Goal: Information Seeking & Learning: Learn about a topic

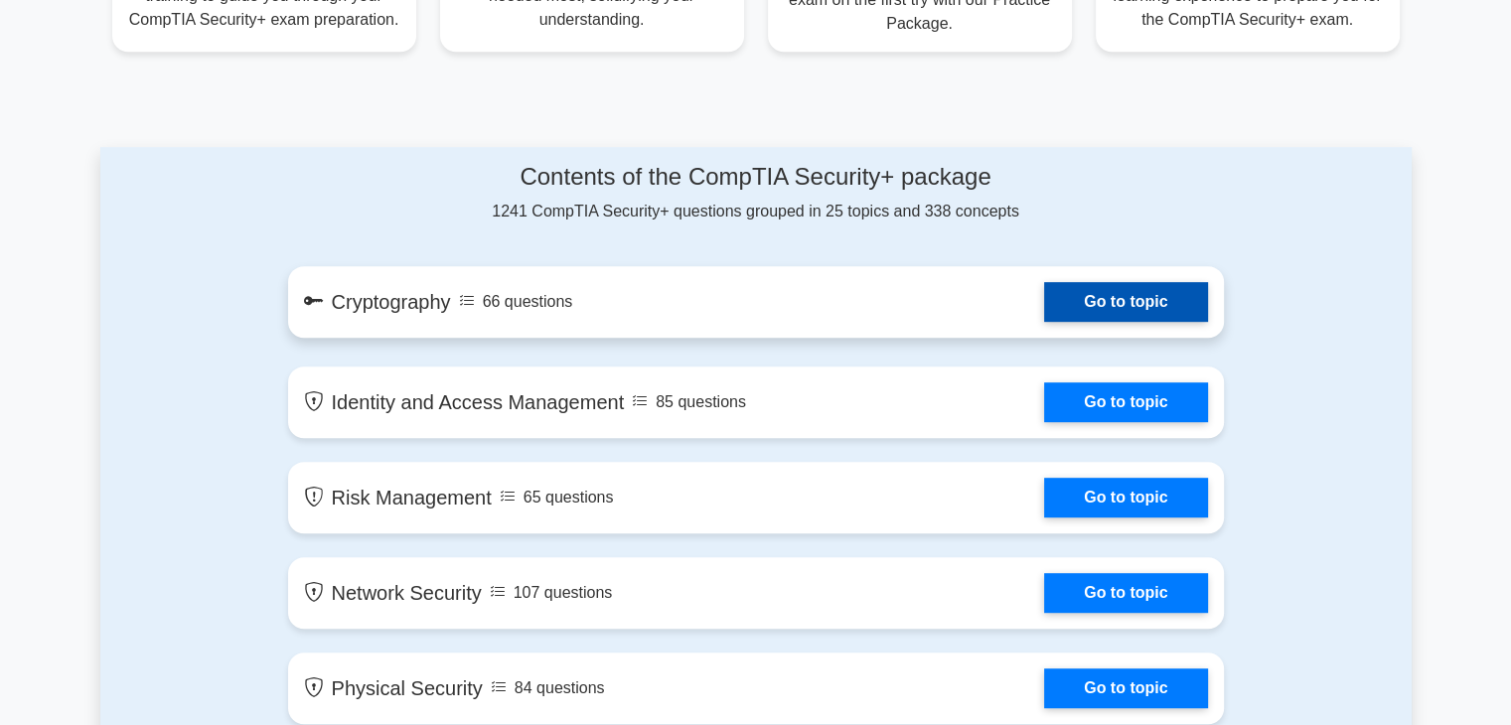
scroll to position [930, 0]
click at [1107, 312] on link "Go to topic" at bounding box center [1125, 302] width 163 height 40
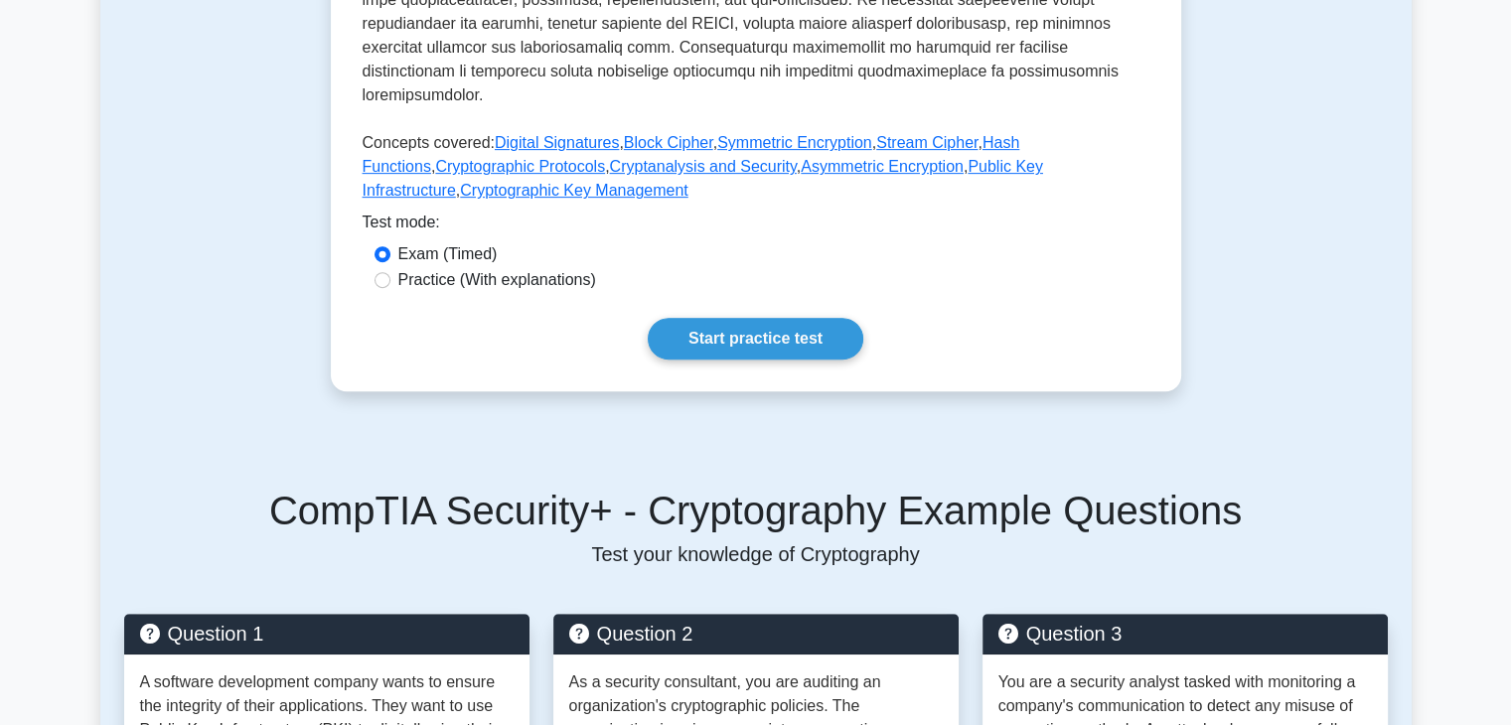
scroll to position [838, 0]
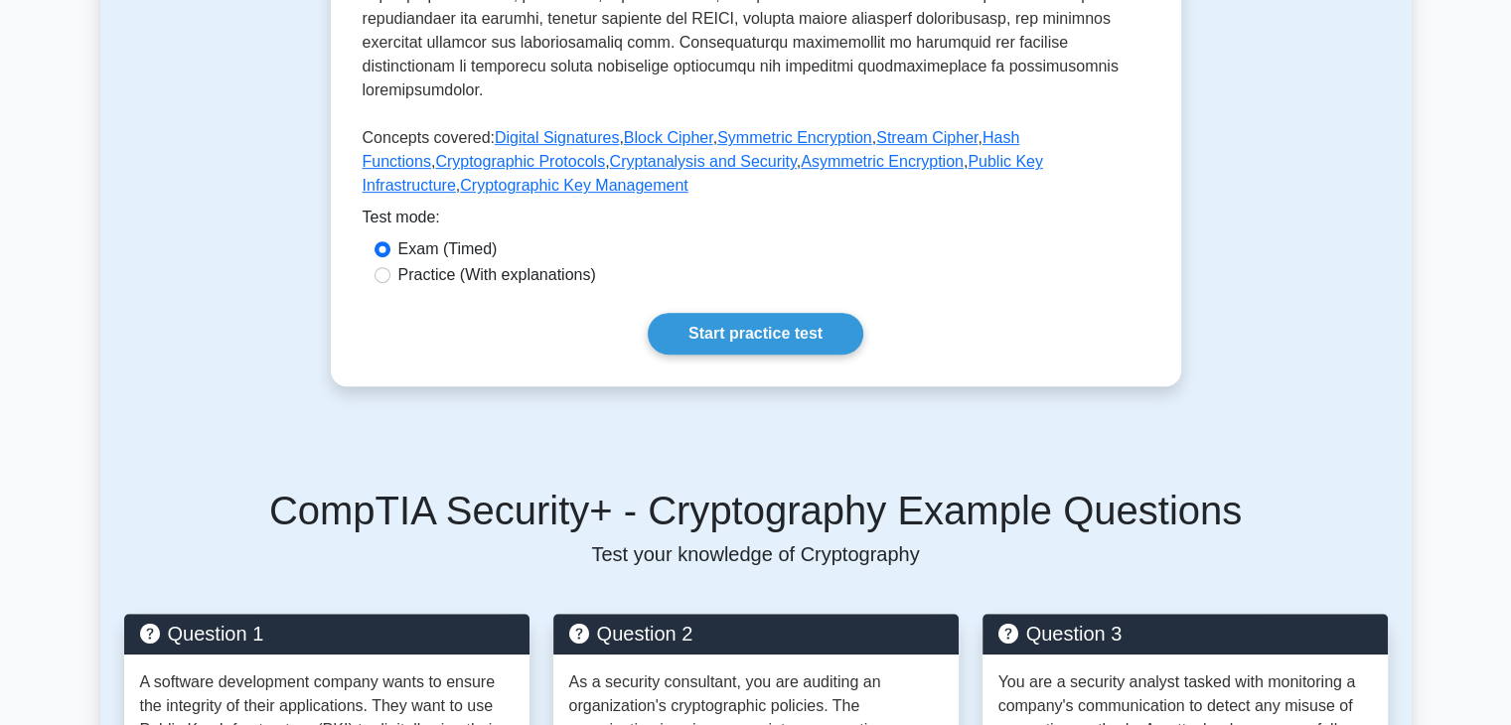
click at [506, 263] on label "Practice (With explanations)" at bounding box center [497, 275] width 198 height 24
click at [390, 267] on input "Practice (With explanations)" at bounding box center [382, 275] width 16 height 16
radio input "true"
click at [679, 313] on link "Start practice test" at bounding box center [756, 334] width 216 height 42
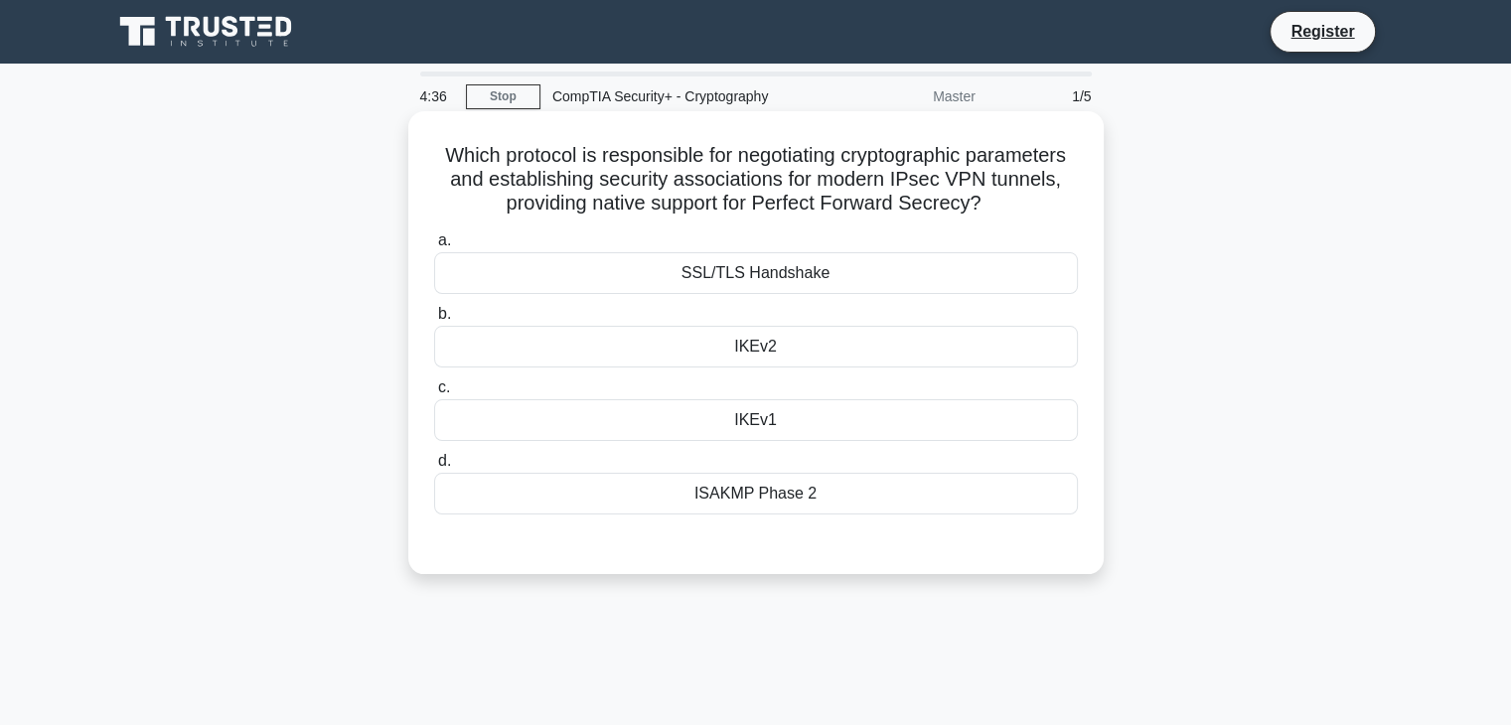
click at [704, 271] on div "SSL/TLS Handshake" at bounding box center [756, 273] width 644 height 42
click at [434, 247] on input "a. SSL/TLS Handshake" at bounding box center [434, 240] width 0 height 13
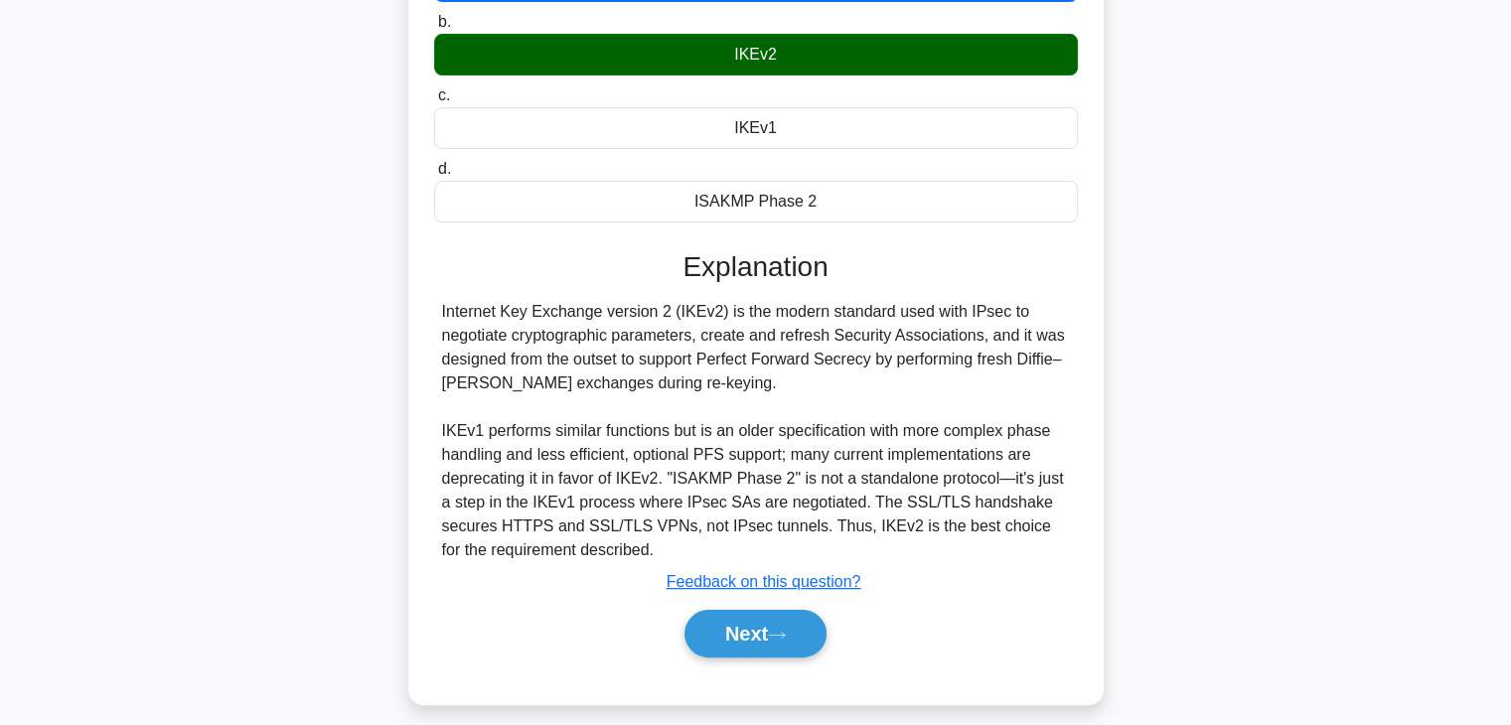
scroll to position [296, 0]
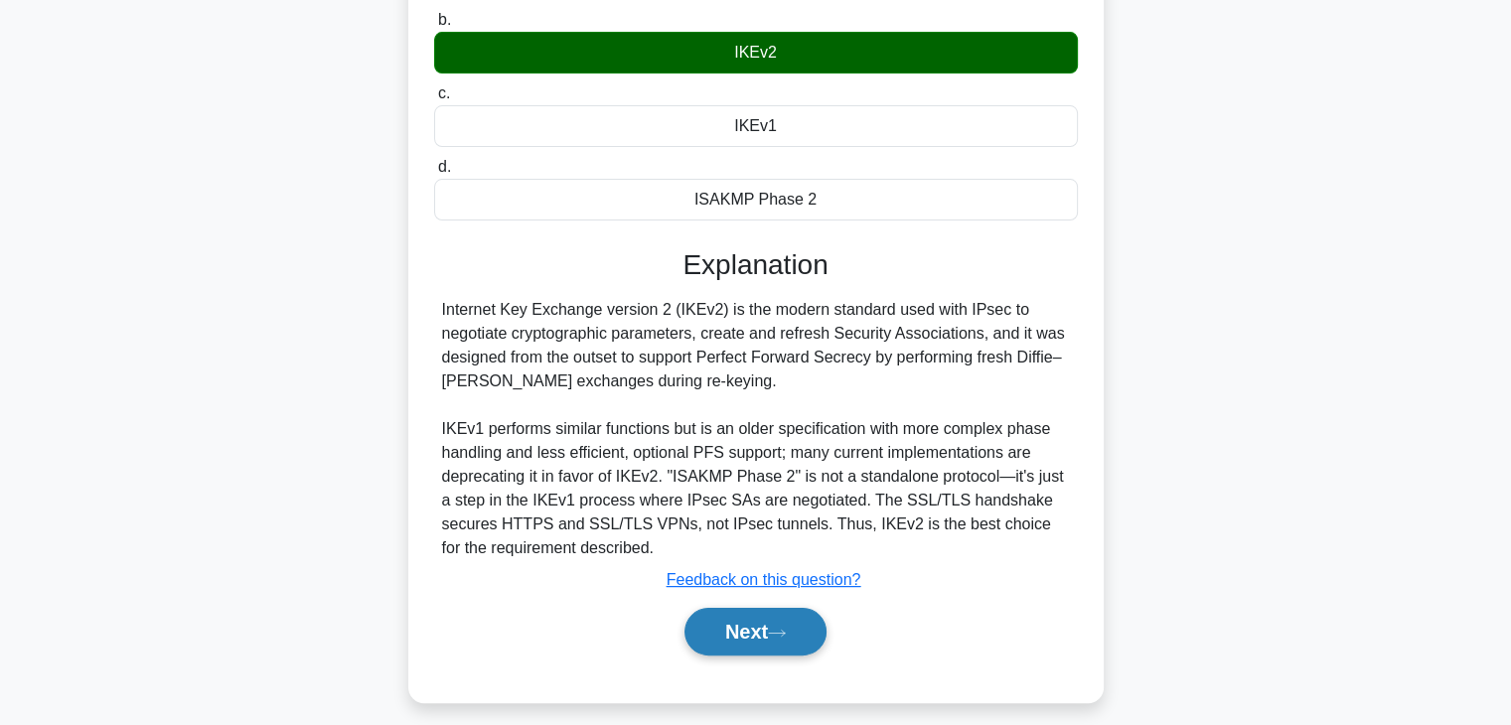
click at [730, 626] on button "Next" at bounding box center [755, 632] width 142 height 48
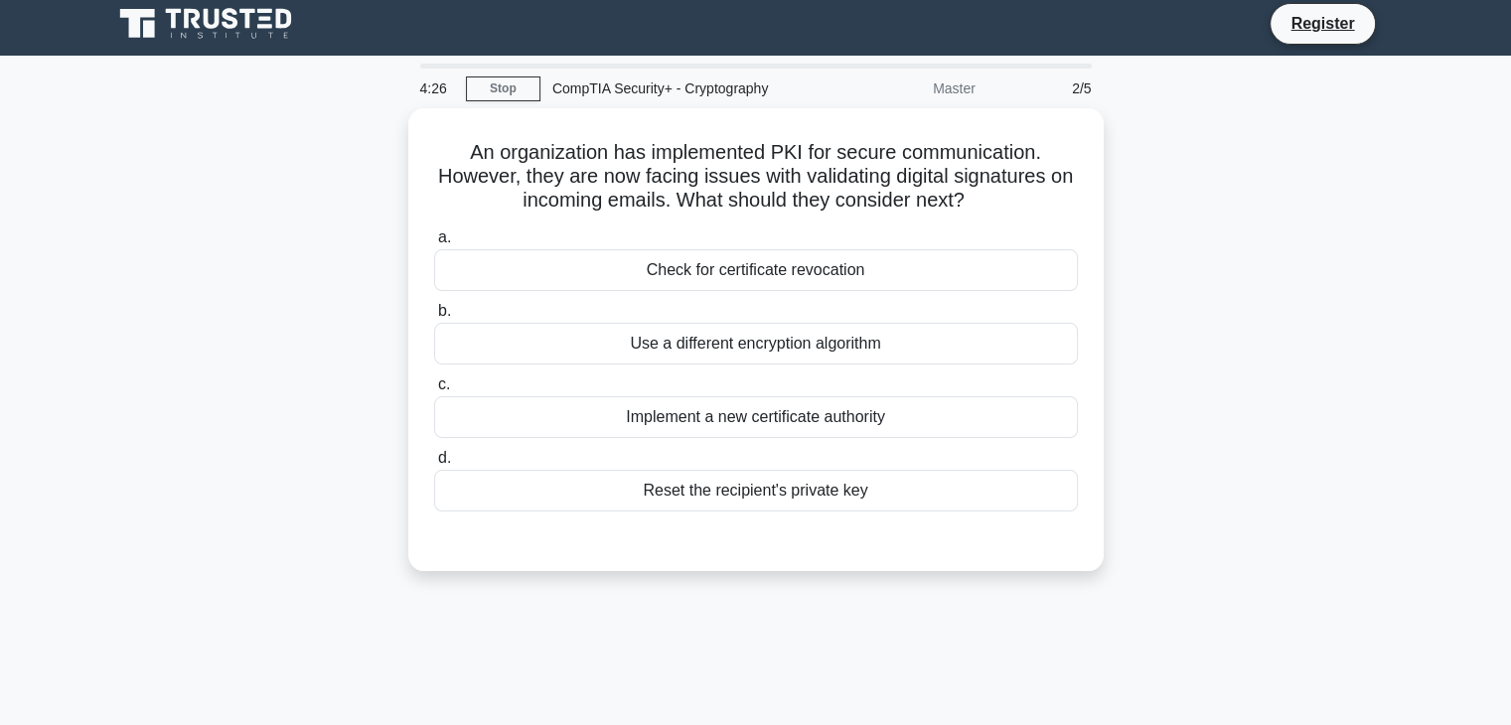
scroll to position [0, 0]
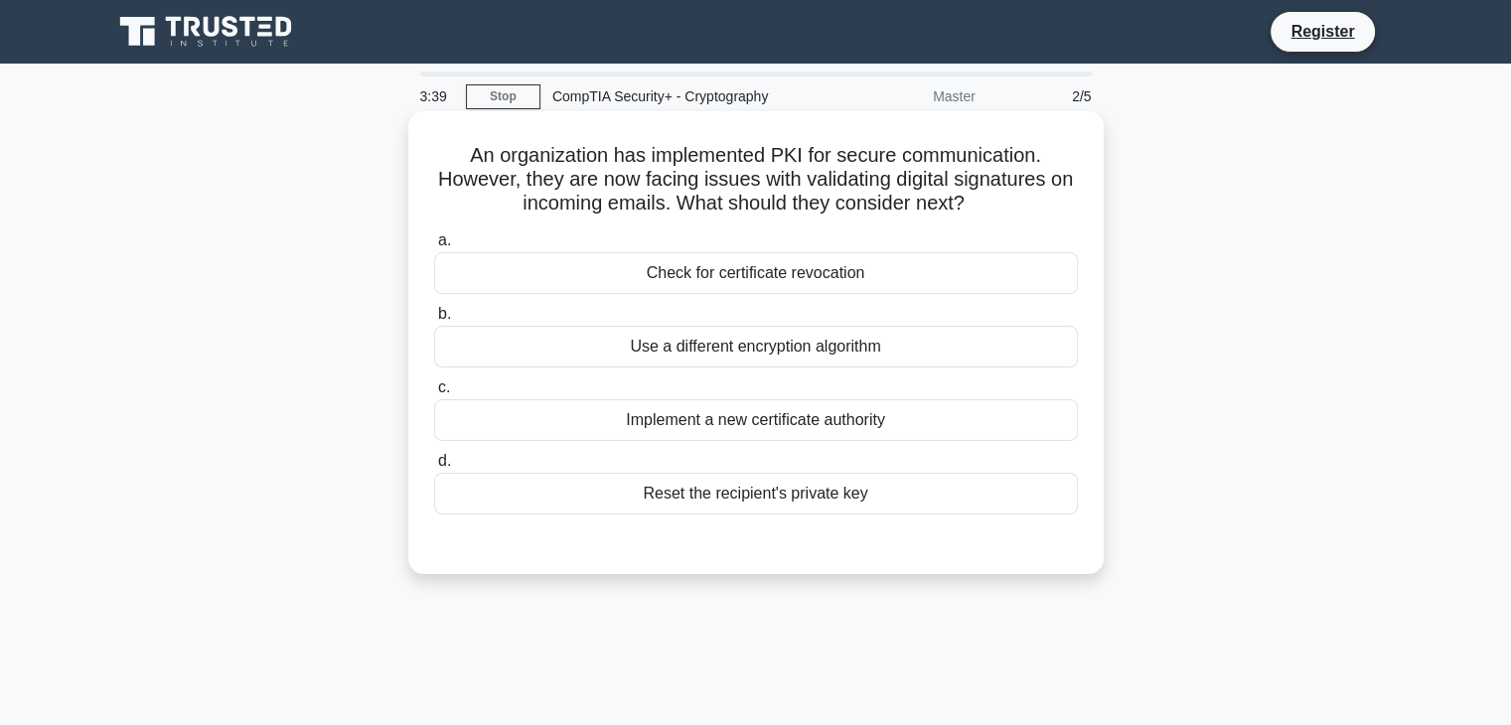
click at [746, 275] on div "Check for certificate revocation" at bounding box center [756, 273] width 644 height 42
click at [434, 247] on input "a. Check for certificate revocation" at bounding box center [434, 240] width 0 height 13
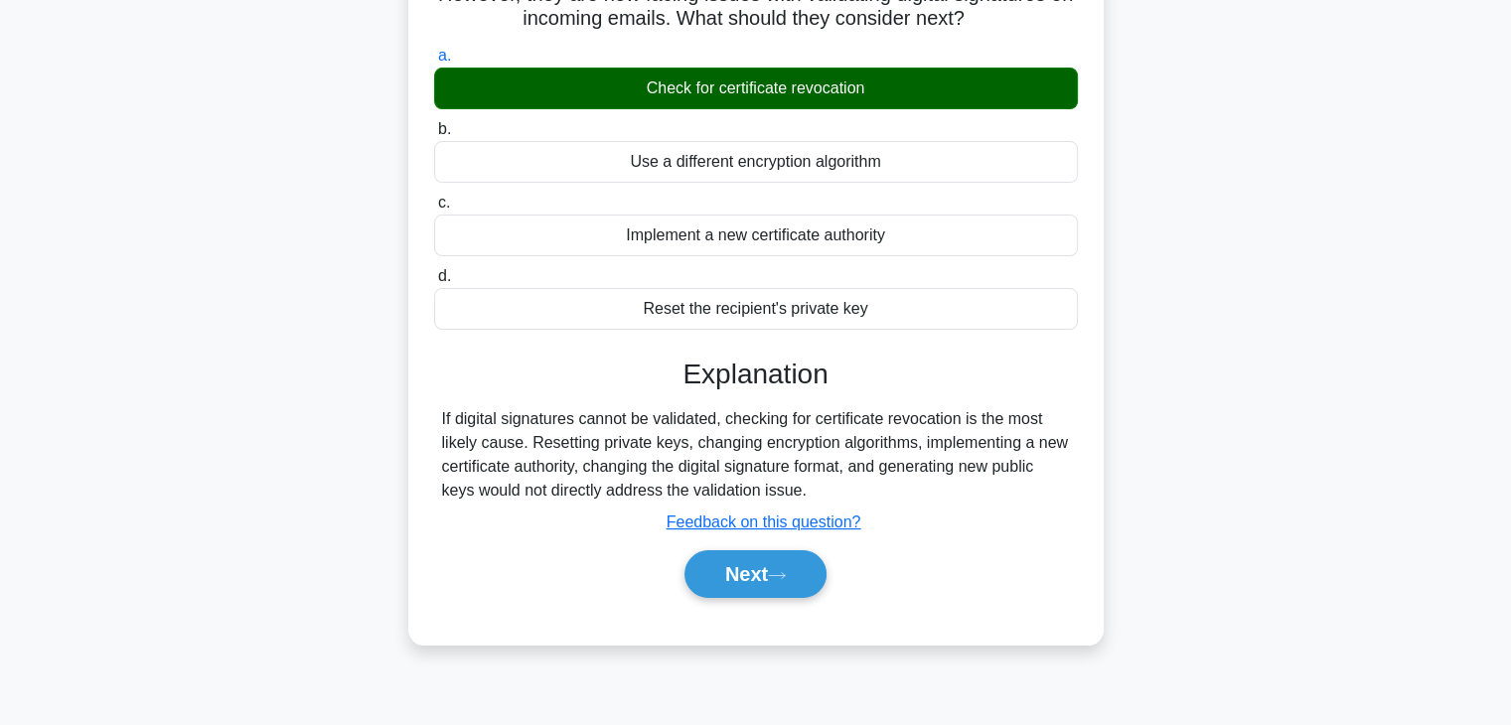
scroll to position [186, 0]
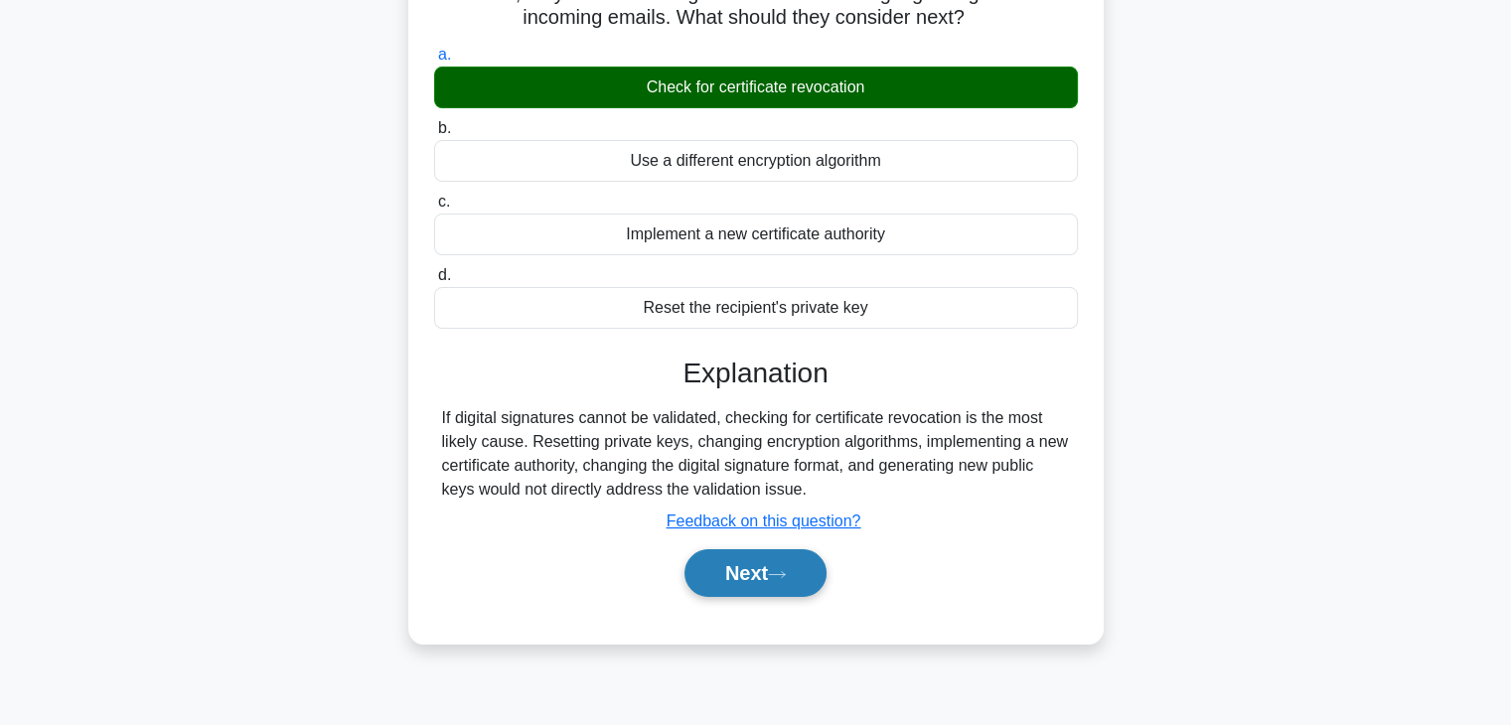
click at [741, 573] on button "Next" at bounding box center [755, 573] width 142 height 48
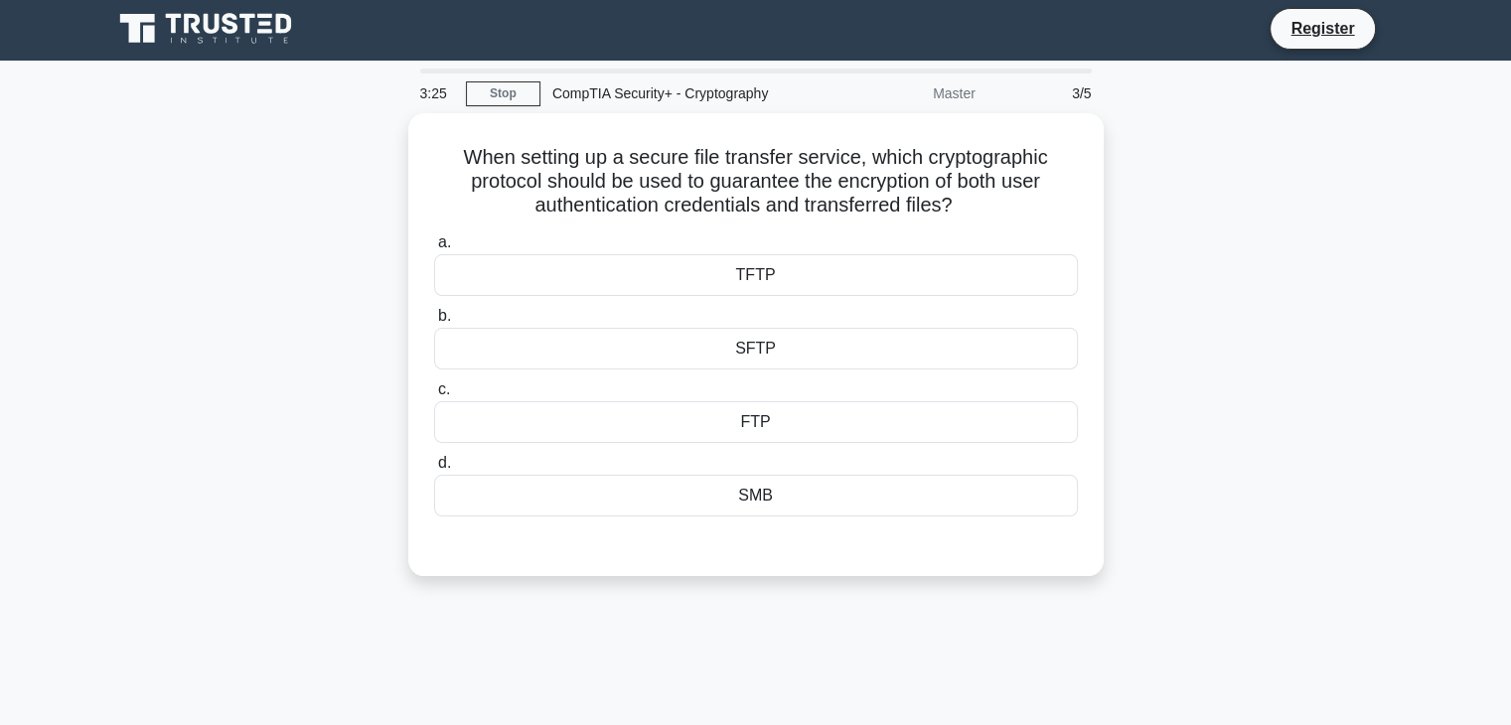
scroll to position [0, 0]
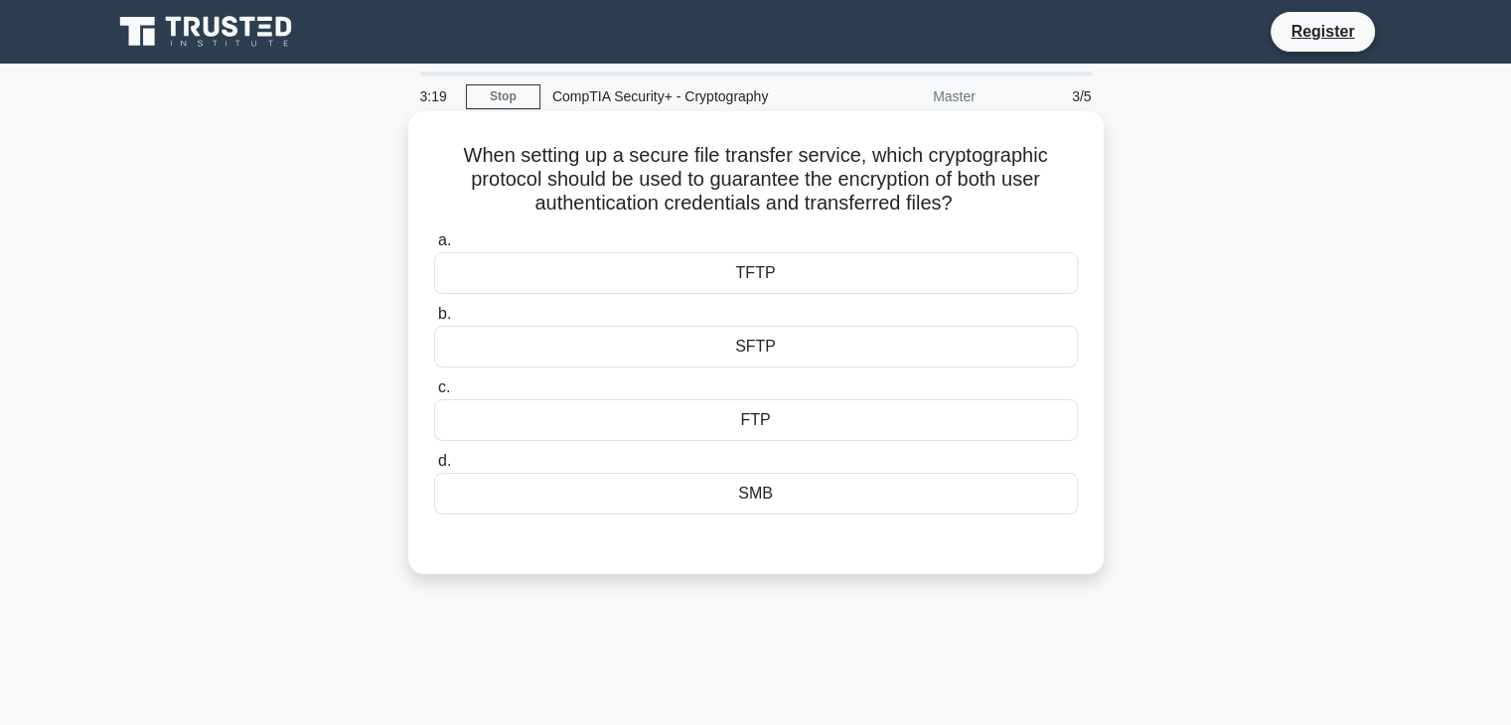
click at [771, 434] on div "FTP" at bounding box center [756, 420] width 644 height 42
click at [434, 394] on input "c. FTP" at bounding box center [434, 387] width 0 height 13
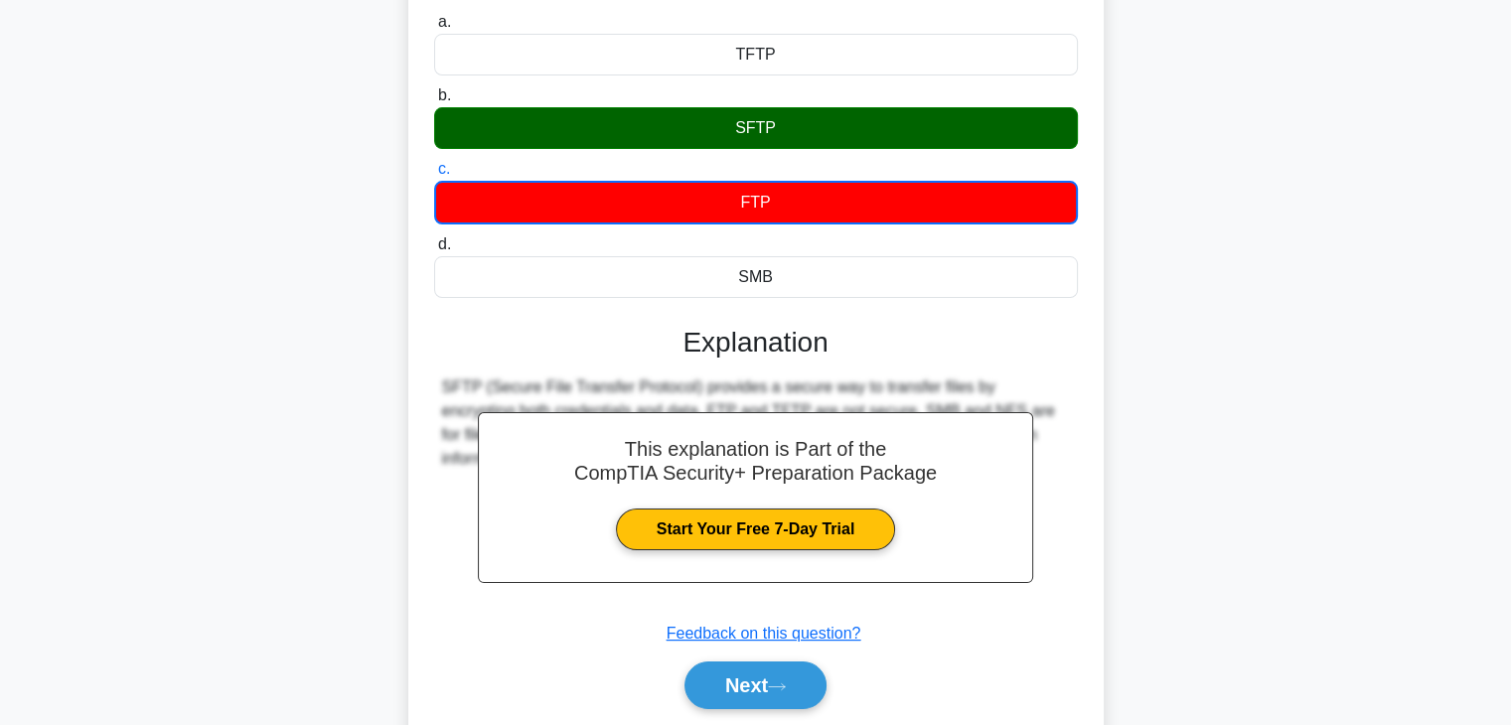
scroll to position [349, 0]
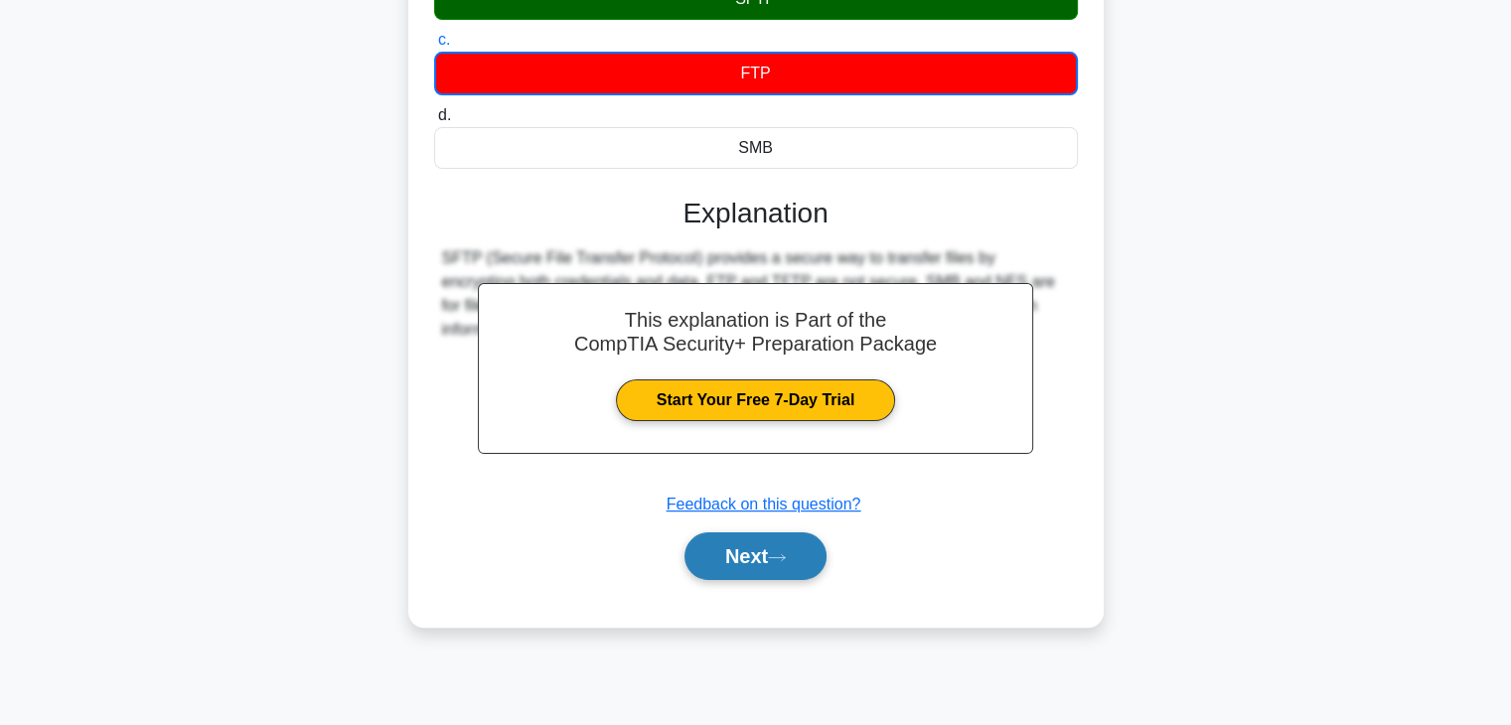
click at [753, 551] on button "Next" at bounding box center [755, 556] width 142 height 48
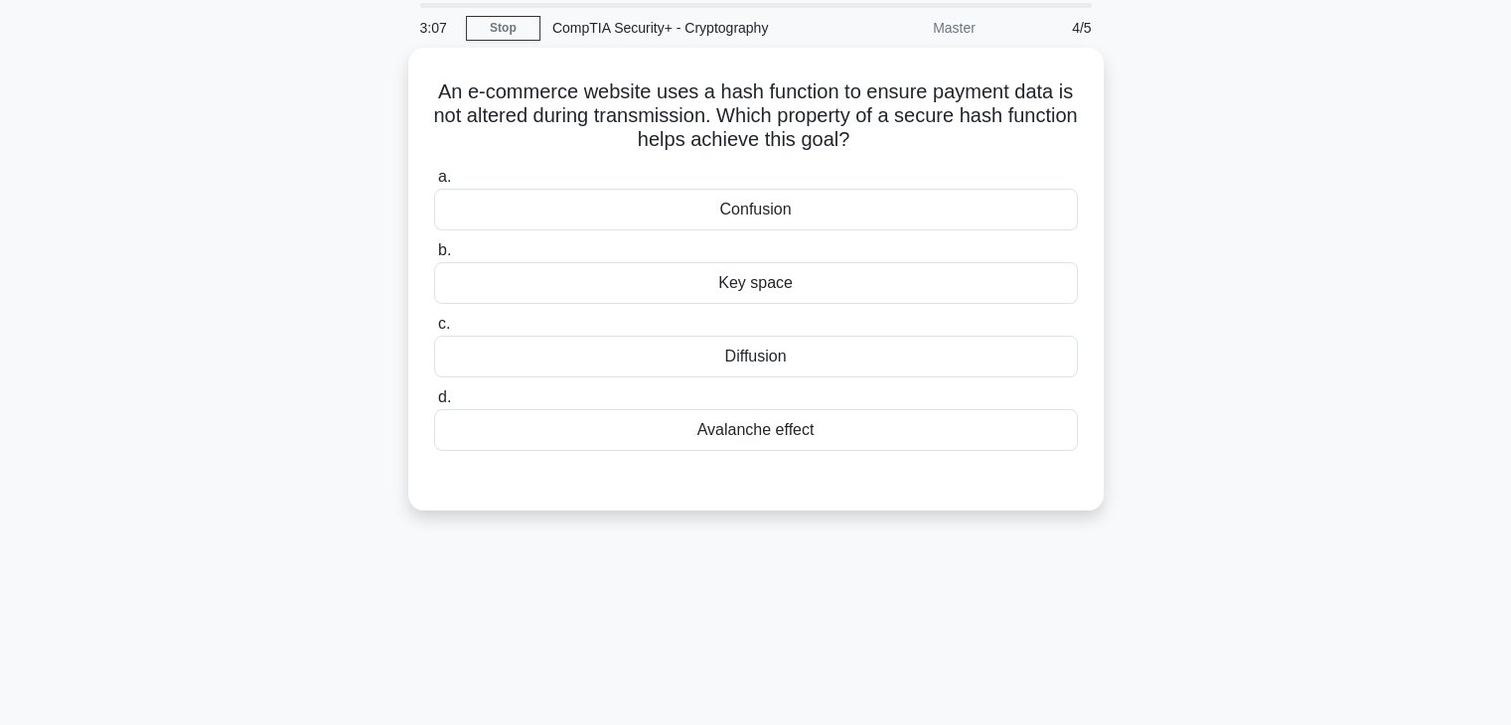
scroll to position [0, 0]
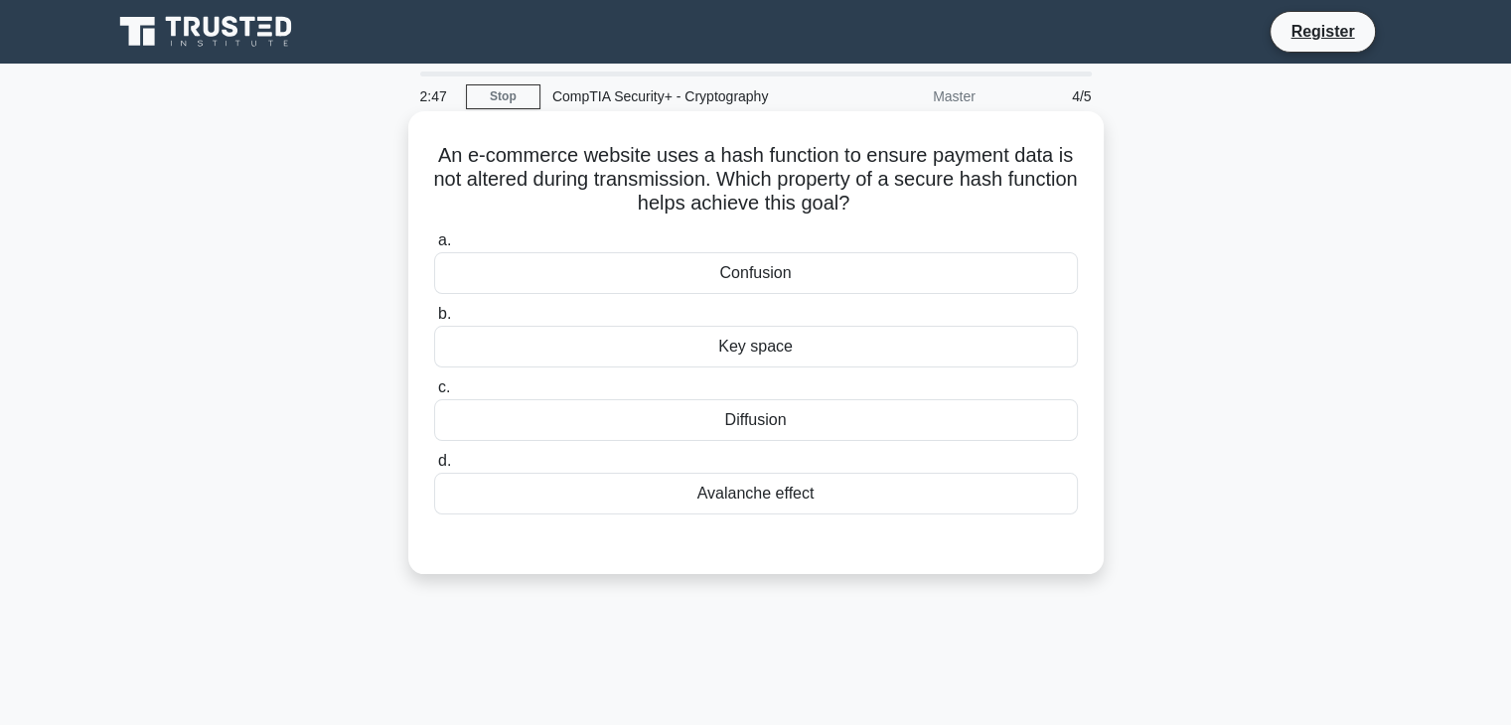
click at [740, 343] on div "Key space" at bounding box center [756, 347] width 644 height 42
click at [434, 321] on input "b. Key space" at bounding box center [434, 314] width 0 height 13
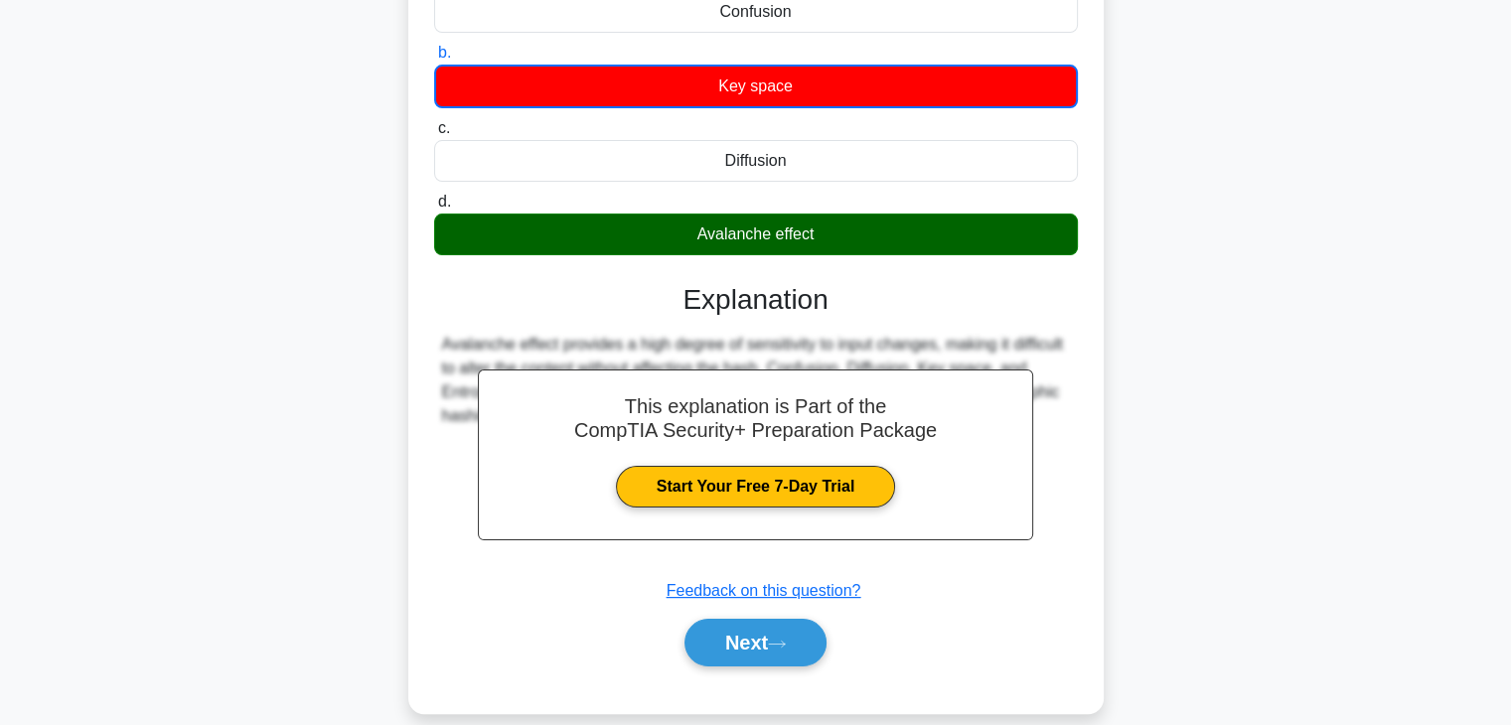
scroll to position [270, 0]
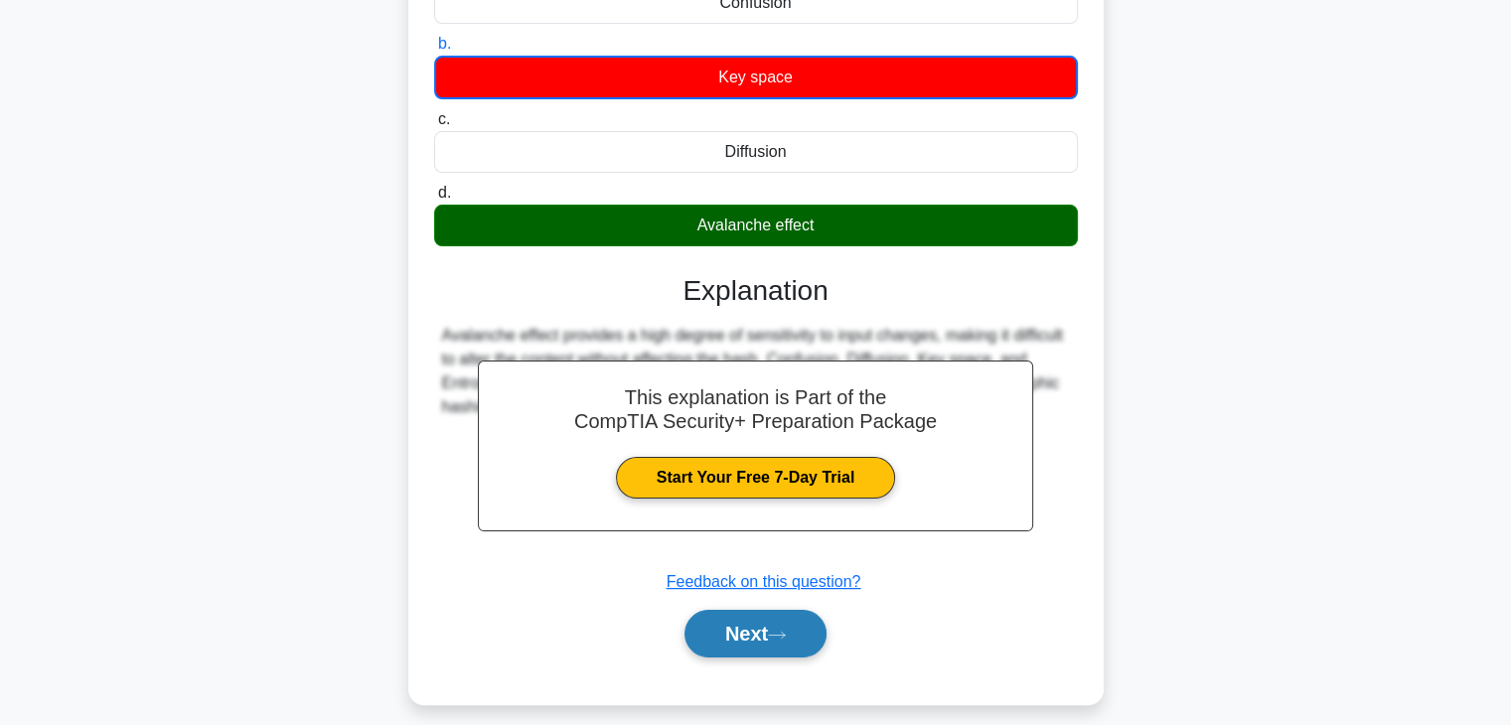
click at [726, 626] on button "Next" at bounding box center [755, 634] width 142 height 48
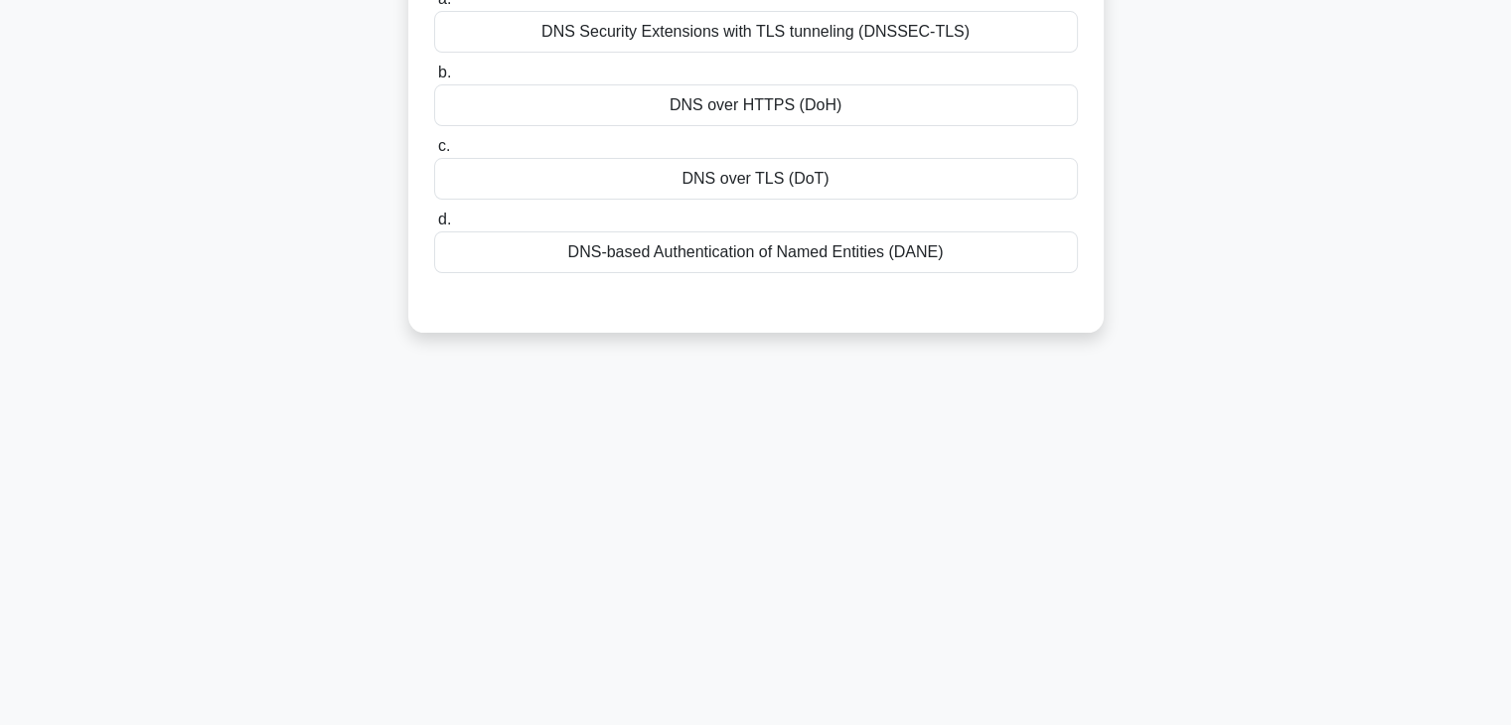
scroll to position [0, 0]
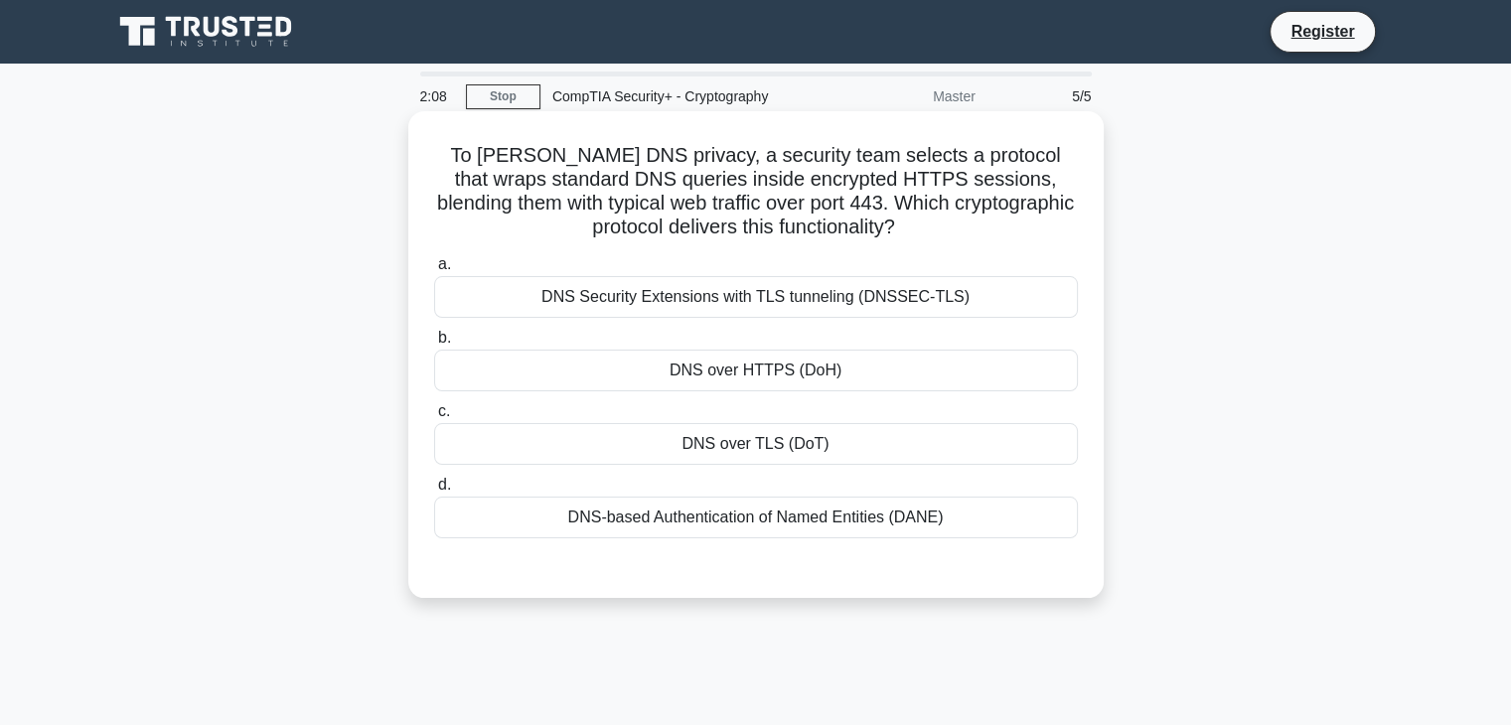
click at [713, 378] on div "DNS over HTTPS (DoH)" at bounding box center [756, 371] width 644 height 42
click at [434, 345] on input "b. DNS over HTTPS (DoH)" at bounding box center [434, 338] width 0 height 13
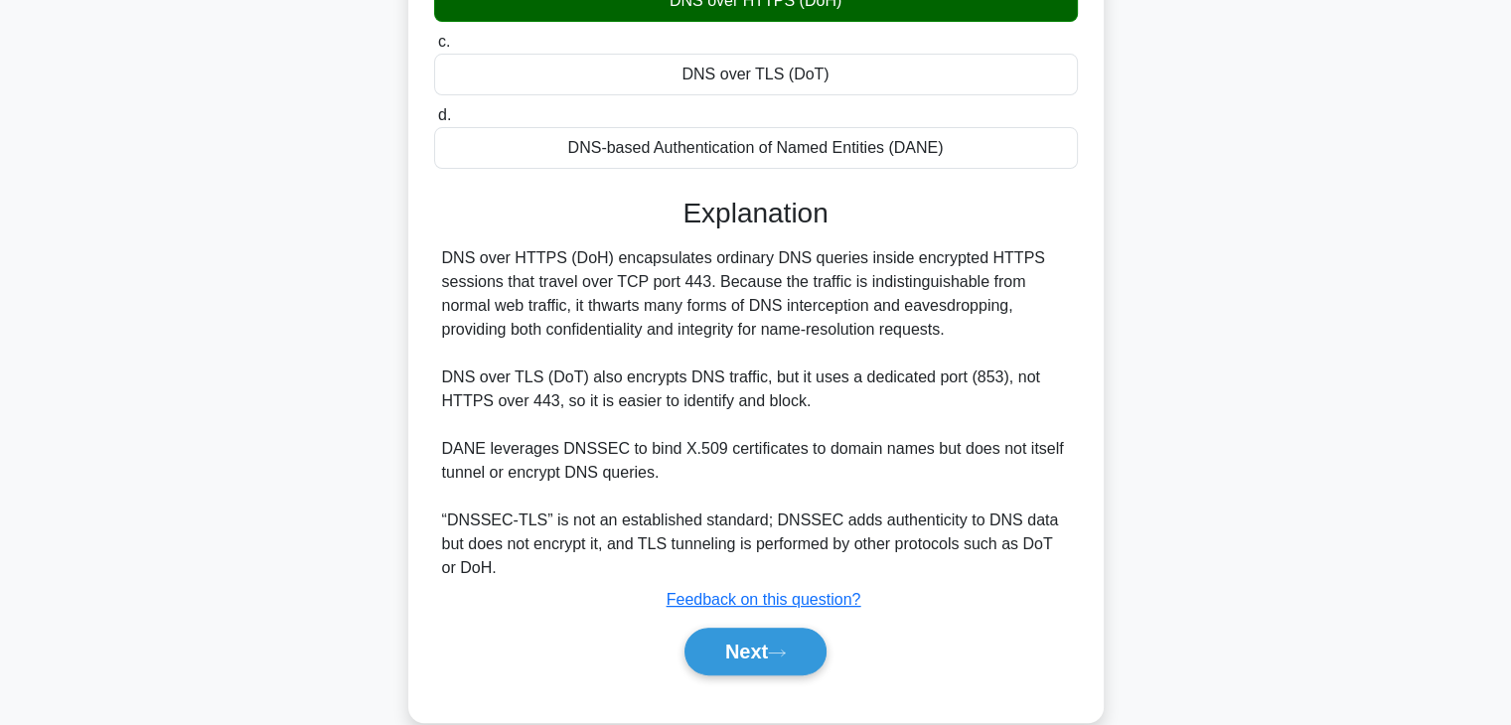
scroll to position [373, 0]
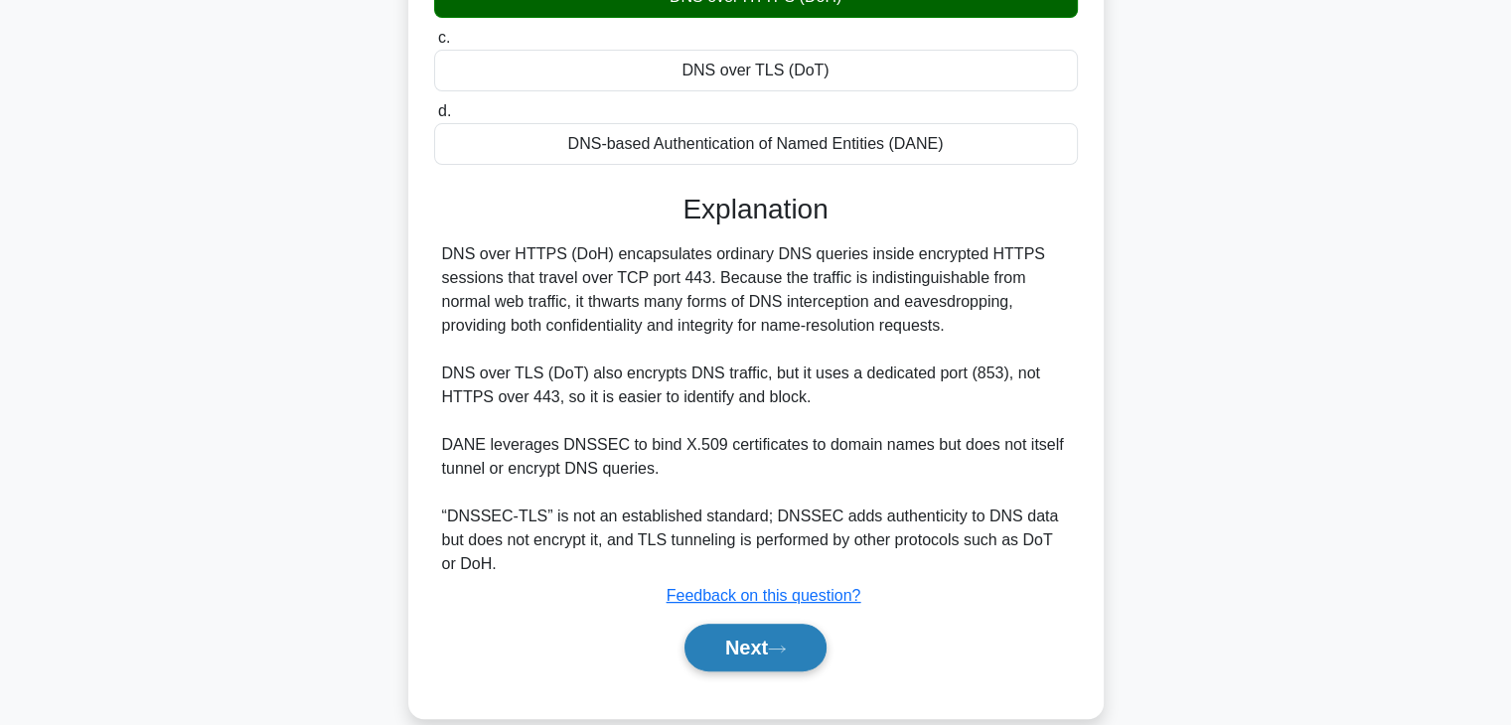
click at [739, 653] on button "Next" at bounding box center [755, 648] width 142 height 48
